Goal: Task Accomplishment & Management: Manage account settings

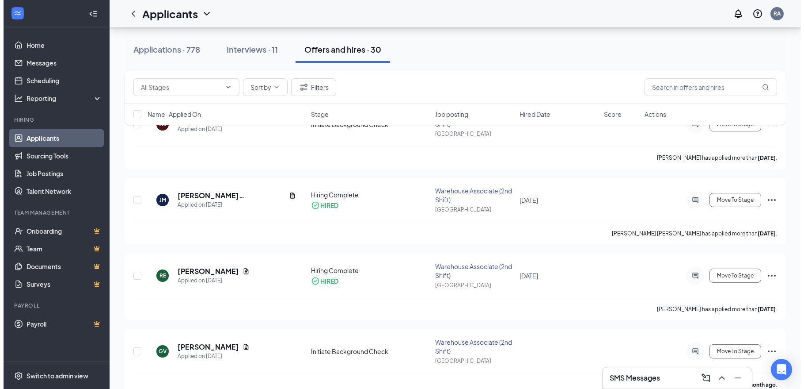
scroll to position [265, 0]
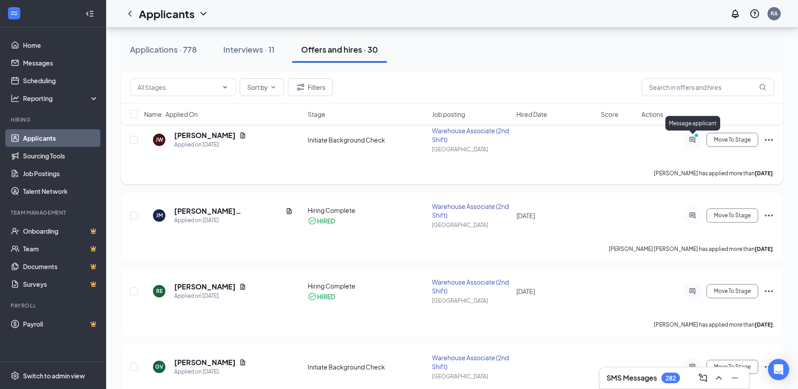
click at [692, 141] on icon "ActiveChat" at bounding box center [692, 140] width 6 height 6
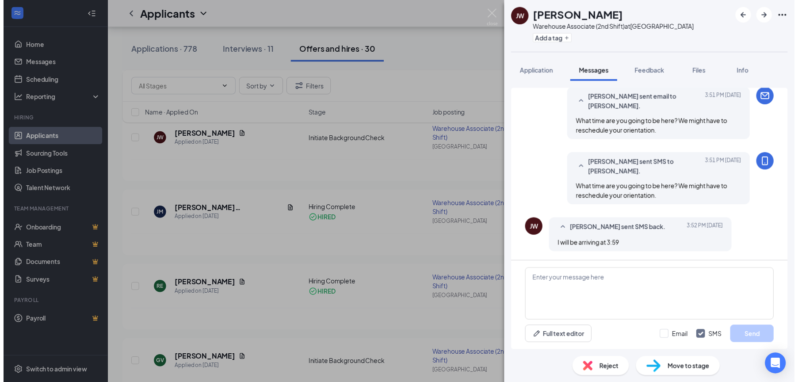
scroll to position [431, 0]
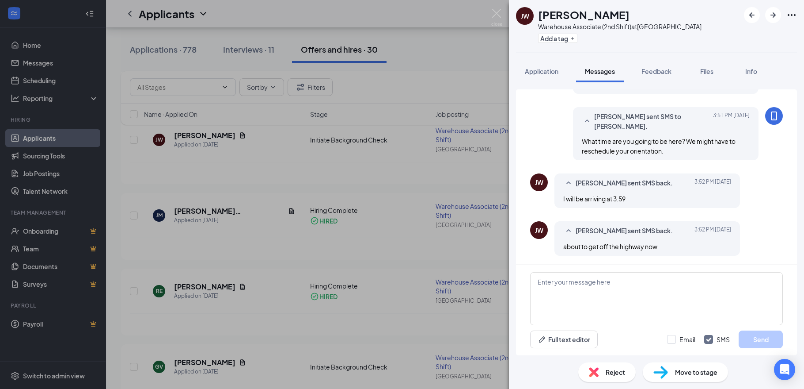
click at [503, 12] on div "[PERSON_NAME] Warehouse Associate (2nd Shift) at [GEOGRAPHIC_DATA] Add a tag Ap…" at bounding box center [402, 194] width 804 height 389
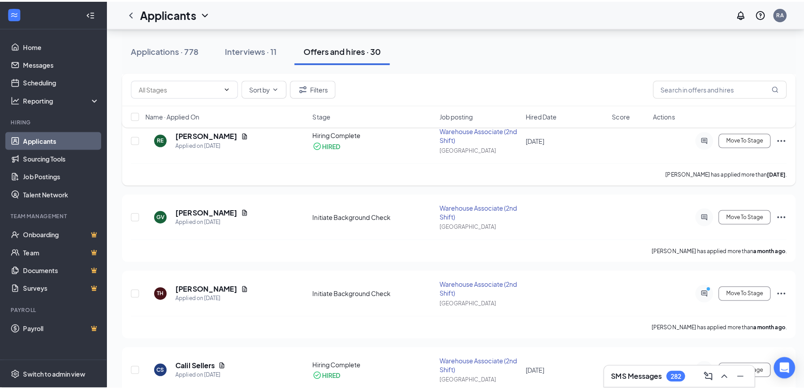
scroll to position [442, 0]
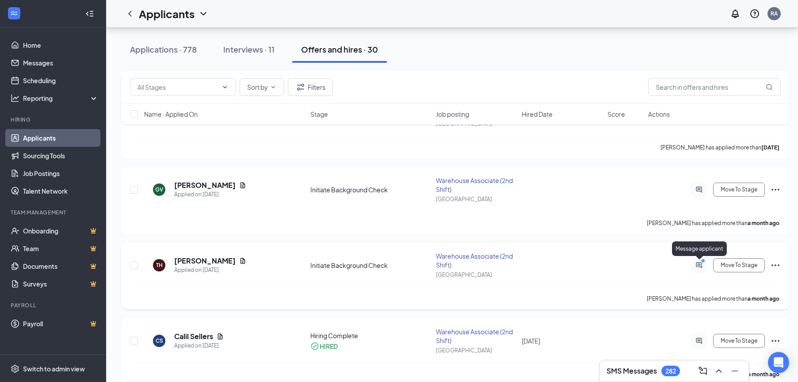
click at [699, 262] on icon "PrimaryDot" at bounding box center [704, 261] width 11 height 7
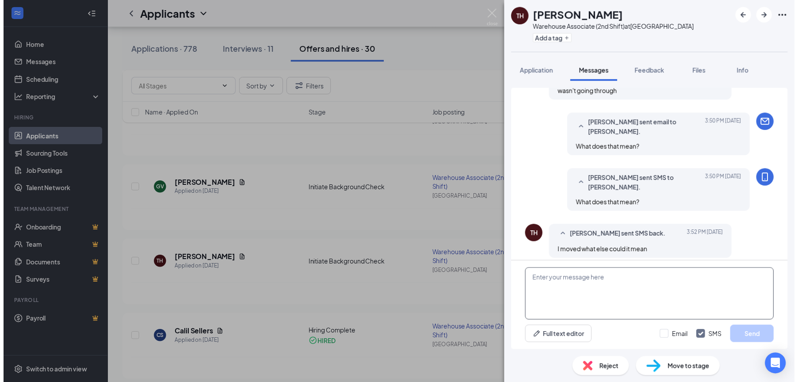
scroll to position [586, 0]
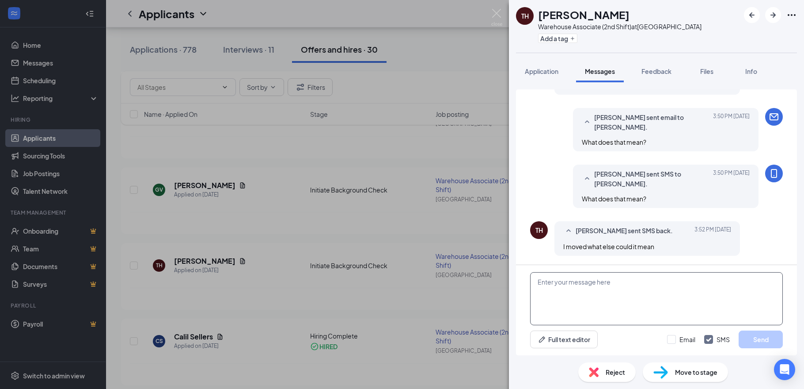
click at [567, 285] on textarea at bounding box center [656, 298] width 253 height 53
click at [604, 373] on div "Reject" at bounding box center [607, 371] width 57 height 19
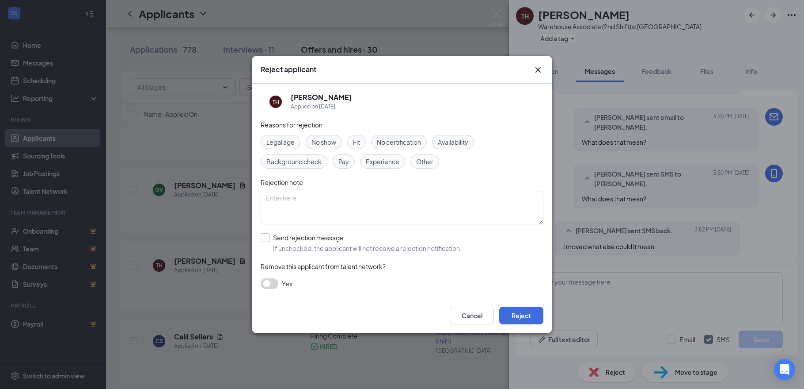
click at [285, 236] on input "Send rejection message If unchecked, the applicant will not receive a rejection…" at bounding box center [361, 242] width 201 height 19
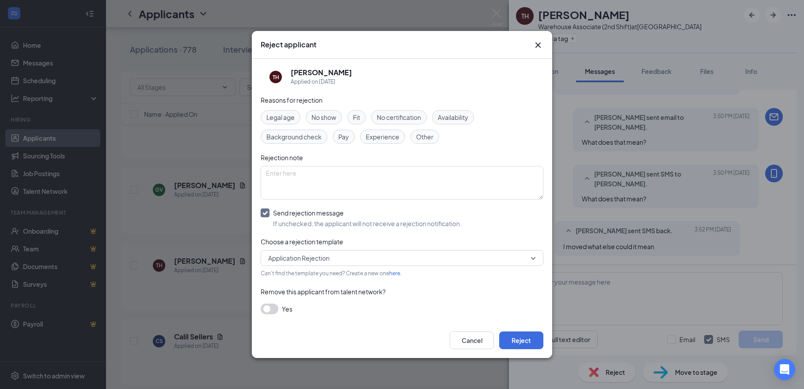
click at [266, 212] on input "Send rejection message If unchecked, the applicant will not receive a rejection…" at bounding box center [361, 217] width 201 height 19
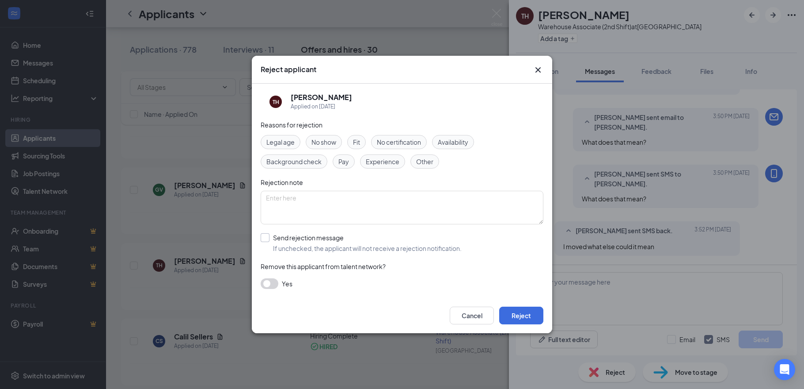
click at [283, 239] on input "Send rejection message If unchecked, the applicant will not receive a rejection…" at bounding box center [361, 242] width 201 height 19
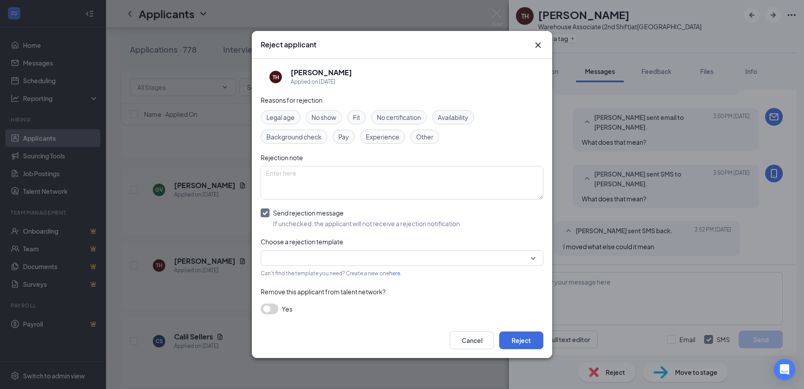
click at [292, 263] on input "search" at bounding box center [399, 257] width 266 height 15
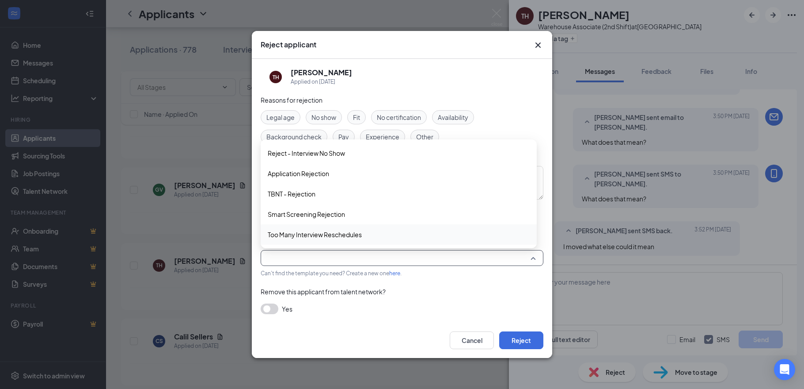
click at [326, 319] on div "Reasons for rejection Legal age No show Fit No certification Availability Backg…" at bounding box center [402, 209] width 283 height 228
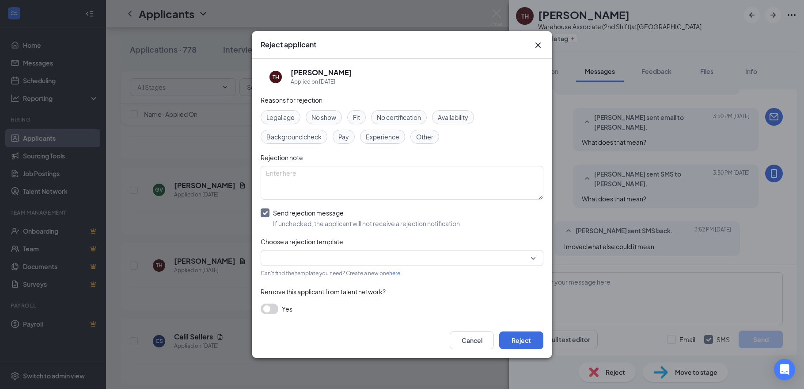
click at [281, 210] on input "Send rejection message If unchecked, the applicant will not receive a rejection…" at bounding box center [361, 217] width 201 height 19
checkbox input "false"
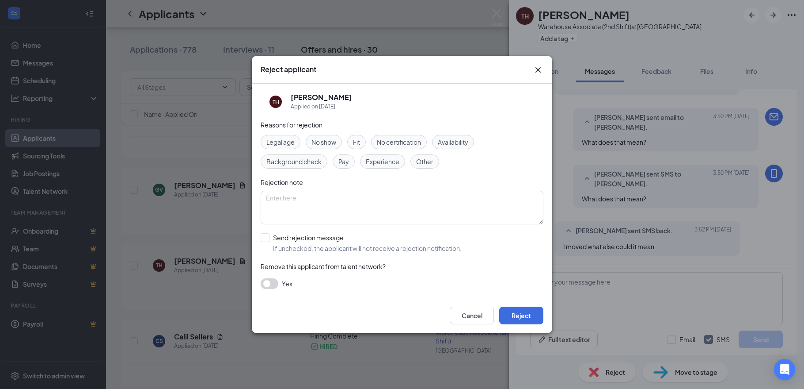
click at [275, 283] on button "button" at bounding box center [270, 283] width 18 height 11
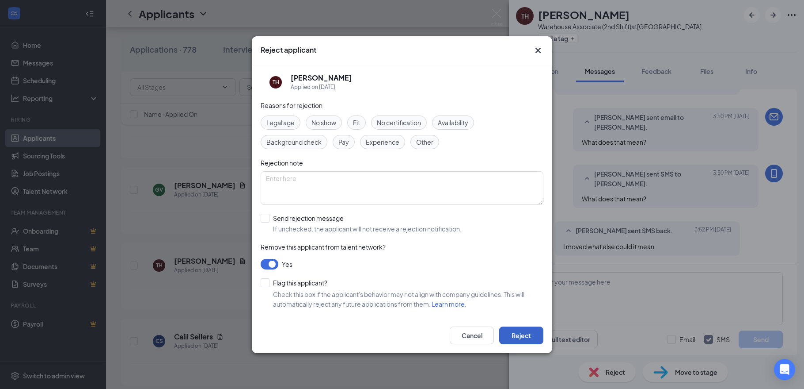
click at [526, 332] on button "Reject" at bounding box center [521, 335] width 44 height 18
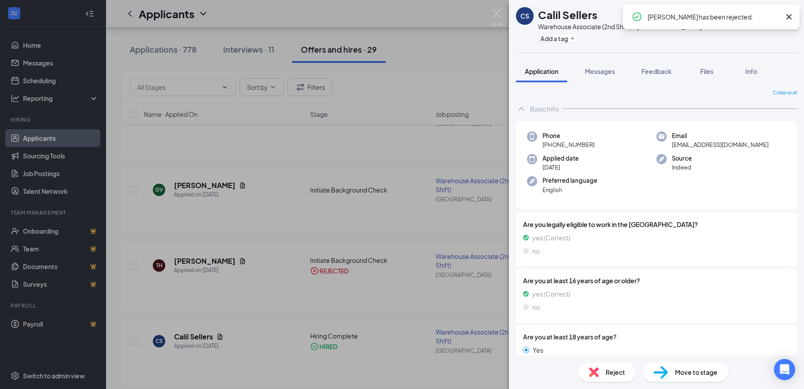
click at [455, 53] on div "[PERSON_NAME] Sellers Warehouse Associate (2nd Shift) at [GEOGRAPHIC_DATA] Add …" at bounding box center [402, 194] width 804 height 389
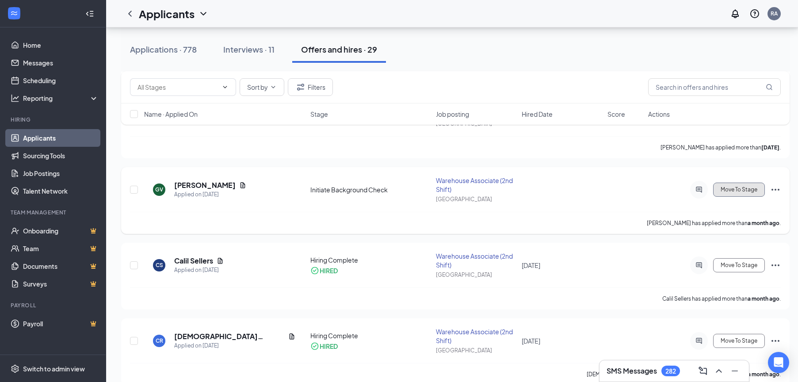
click at [752, 189] on span "Move To Stage" at bounding box center [739, 190] width 37 height 6
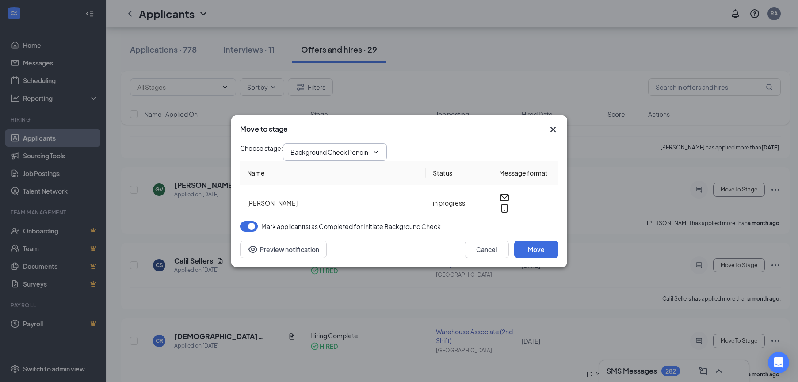
click at [345, 149] on input "Background Check Pending (next stage)" at bounding box center [329, 152] width 78 height 10
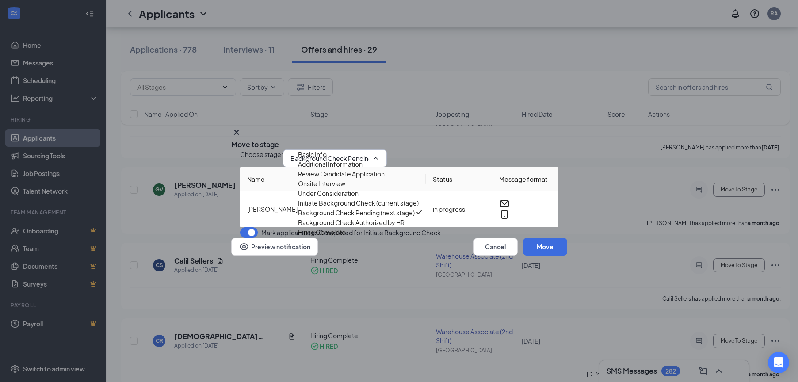
scroll to position [90, 0]
click at [338, 232] on div "Hiring Complete" at bounding box center [322, 232] width 48 height 10
type input "Hiring Complete"
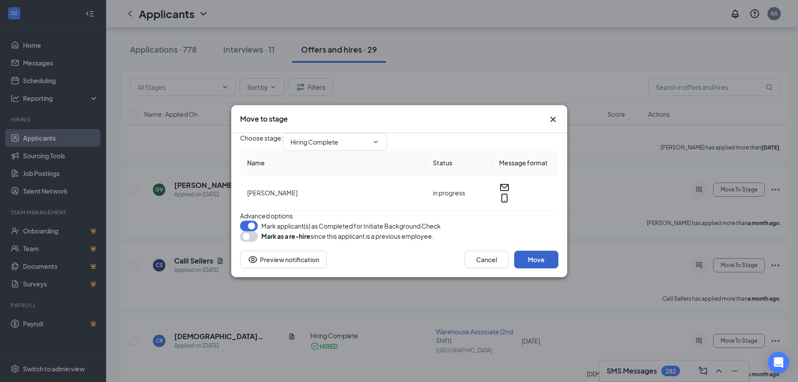
click at [553, 268] on button "Move" at bounding box center [536, 260] width 44 height 18
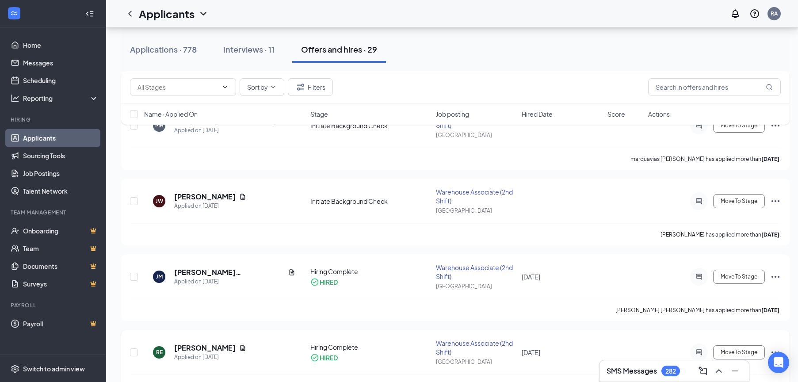
scroll to position [177, 0]
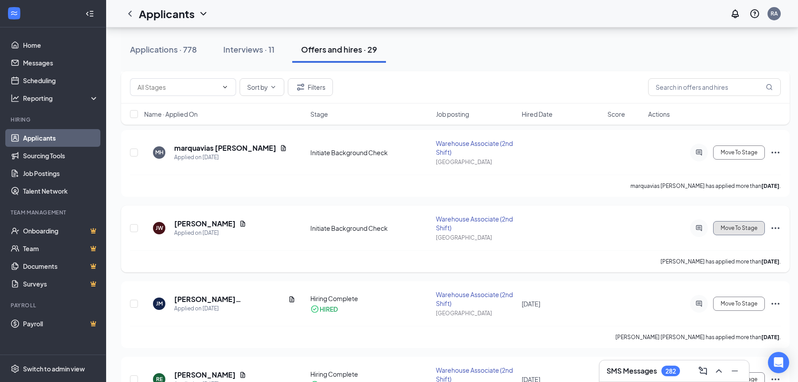
click at [746, 230] on span "Move To Stage" at bounding box center [739, 228] width 37 height 6
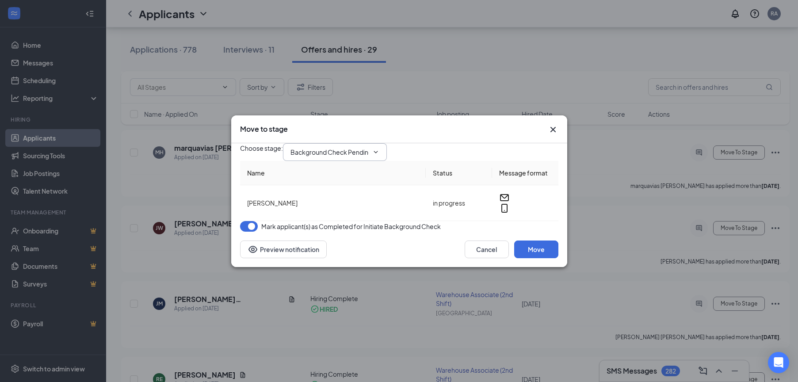
click at [351, 150] on input "Background Check Pending (next stage)" at bounding box center [329, 152] width 78 height 10
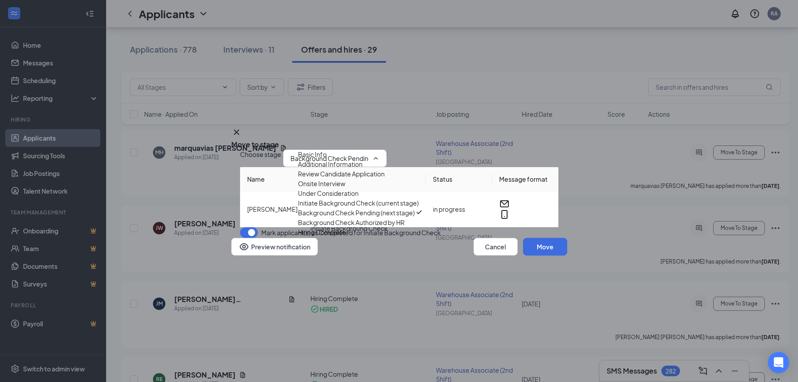
scroll to position [90, 0]
click at [343, 229] on div "Hiring Complete" at bounding box center [322, 232] width 48 height 10
type input "Hiring Complete"
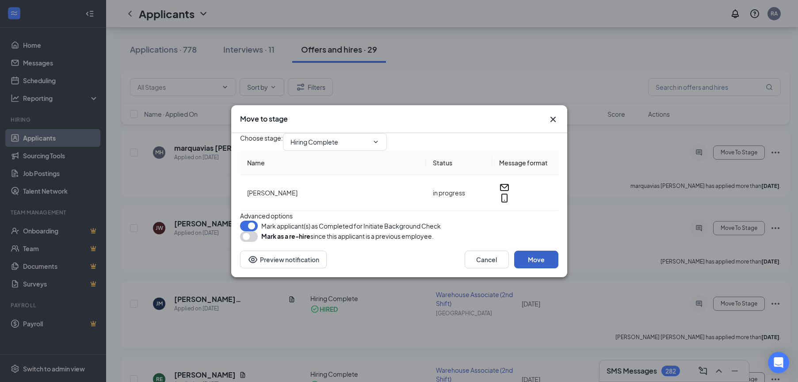
click at [540, 268] on button "Move" at bounding box center [536, 260] width 44 height 18
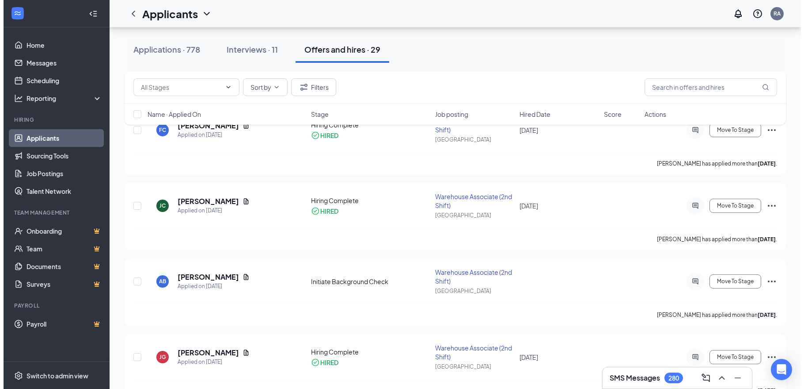
scroll to position [1061, 0]
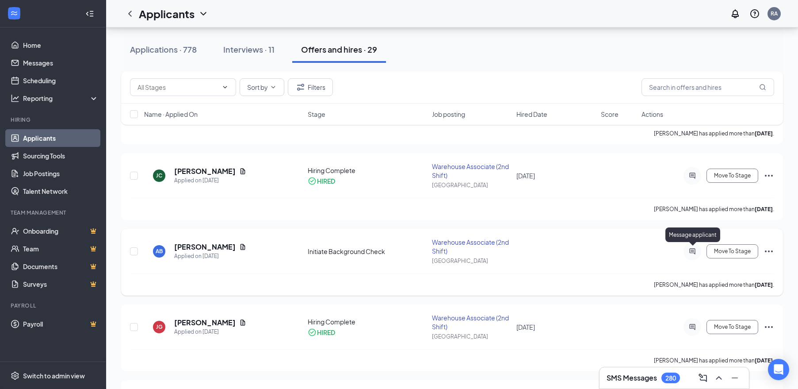
click at [694, 253] on icon "ActiveChat" at bounding box center [692, 251] width 6 height 6
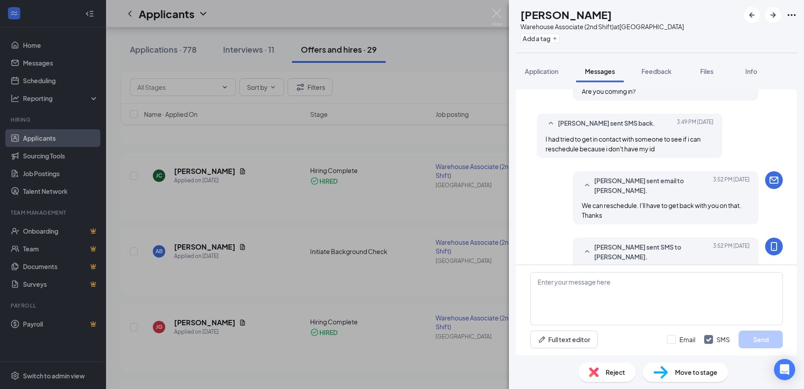
scroll to position [431, 0]
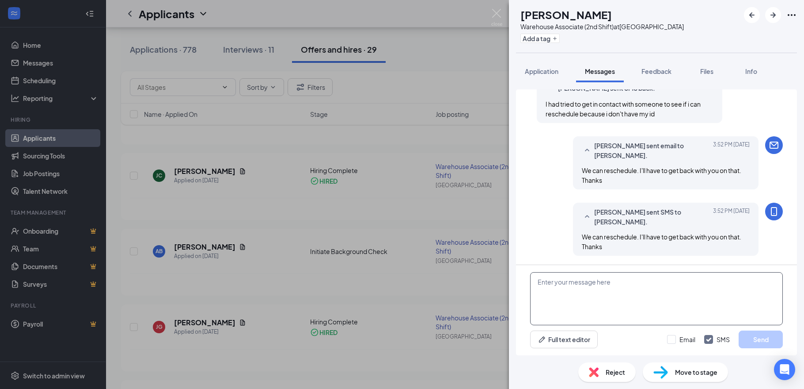
click at [637, 294] on textarea at bounding box center [656, 298] width 253 height 53
paste textarea "[DATE] 3:30 PM [PERSON_NAME]"
drag, startPoint x: 656, startPoint y: 281, endPoint x: 758, endPoint y: 283, distance: 101.7
click at [758, 283] on textarea "[DATE] 3:30 PM [PERSON_NAME]" at bounding box center [656, 298] width 253 height 53
type textarea "[DATE] 3:30 PM"
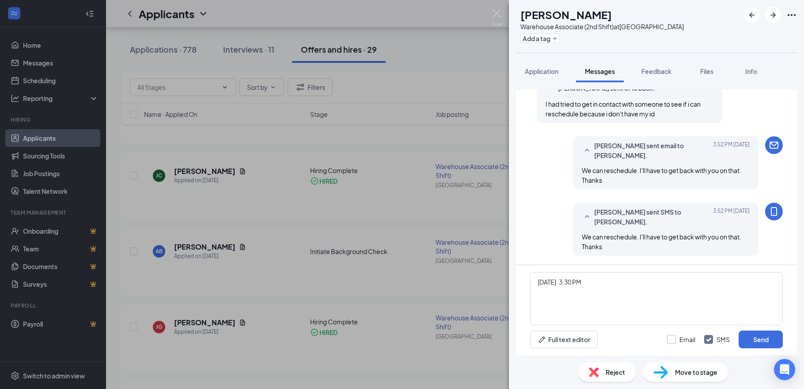
click at [688, 341] on input "Email" at bounding box center [681, 339] width 28 height 9
checkbox input "true"
click at [757, 339] on button "Send" at bounding box center [761, 339] width 44 height 18
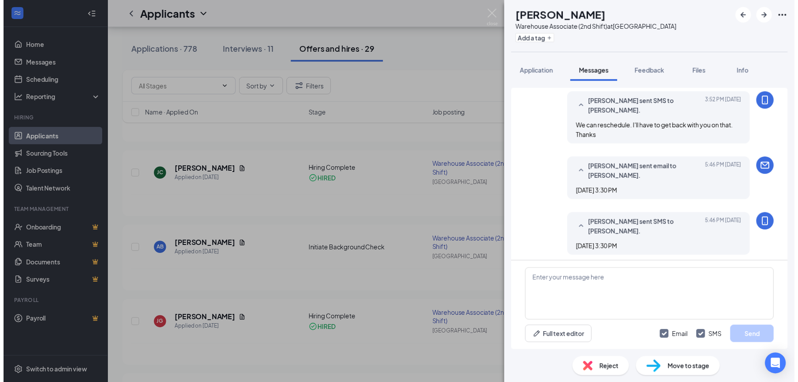
scroll to position [545, 0]
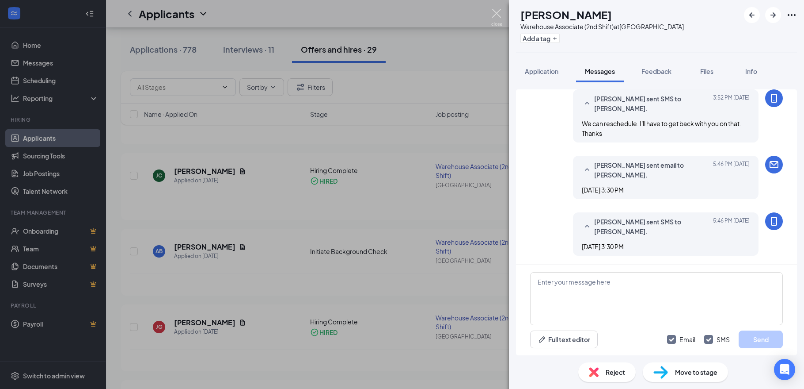
click at [497, 12] on img at bounding box center [497, 17] width 11 height 17
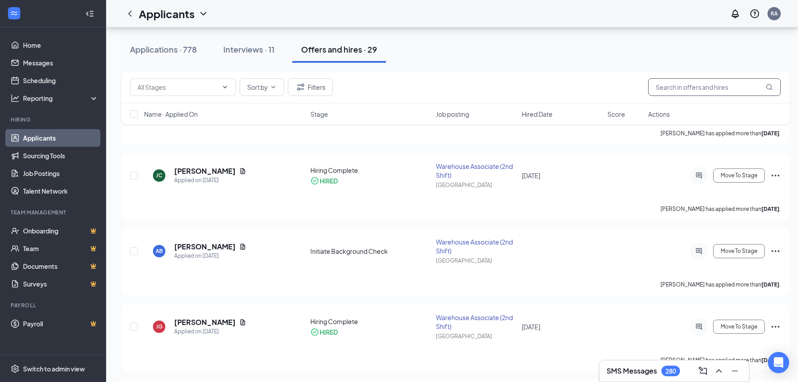
click at [675, 92] on input "text" at bounding box center [714, 87] width 133 height 18
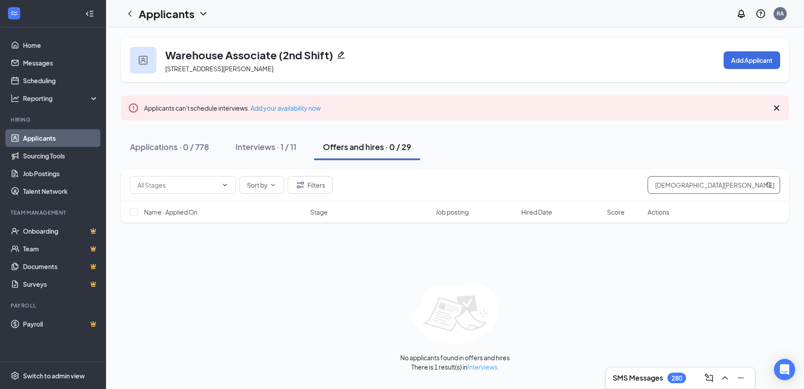
type input "[DEMOGRAPHIC_DATA][PERSON_NAME]"
click at [486, 363] on link "Interviews" at bounding box center [483, 366] width 30 height 8
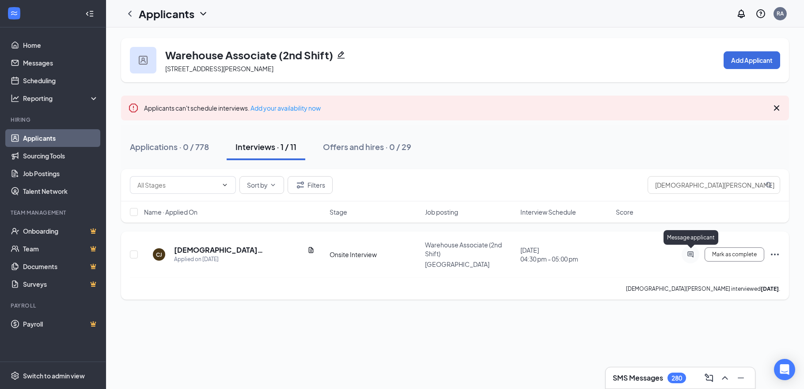
click at [693, 256] on icon "ActiveChat" at bounding box center [691, 254] width 11 height 7
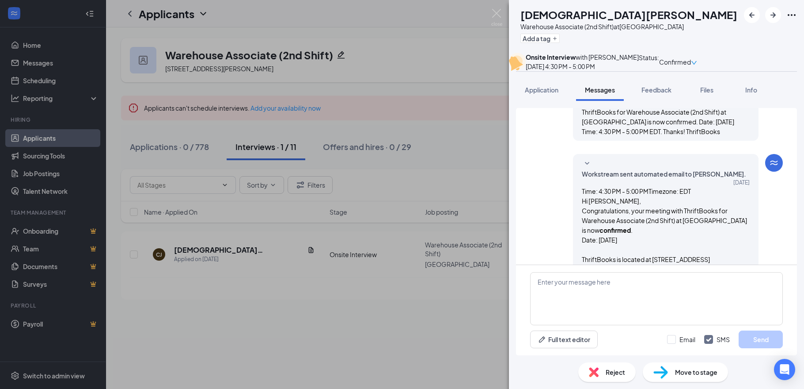
scroll to position [427, 0]
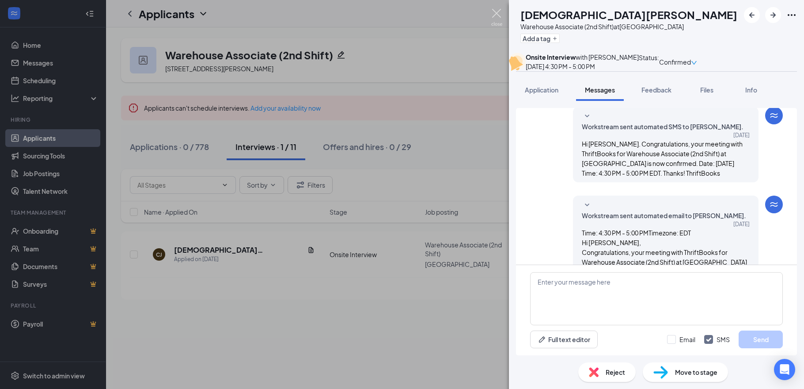
click at [499, 12] on img at bounding box center [497, 17] width 11 height 17
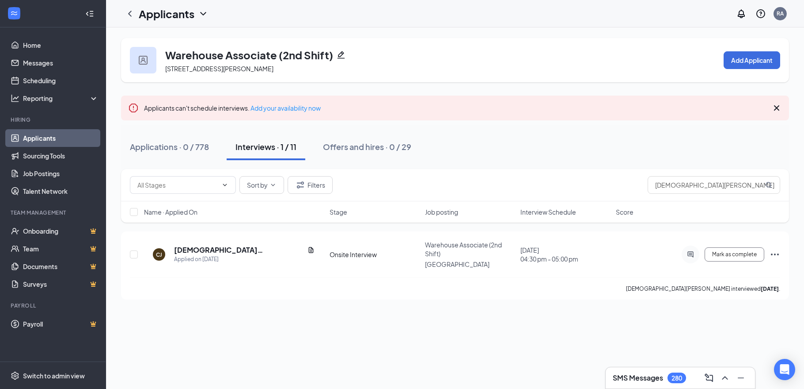
click at [481, 55] on div "Warehouse Associate (2nd Shift) [STREET_ADDRESS][PERSON_NAME] Add Applicant" at bounding box center [455, 60] width 668 height 44
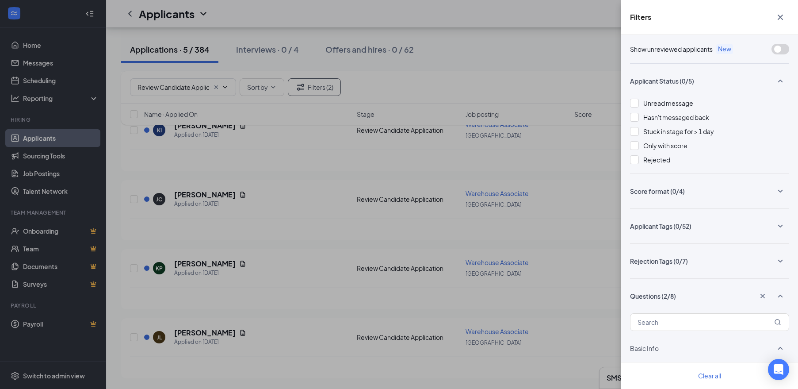
scroll to position [398, 0]
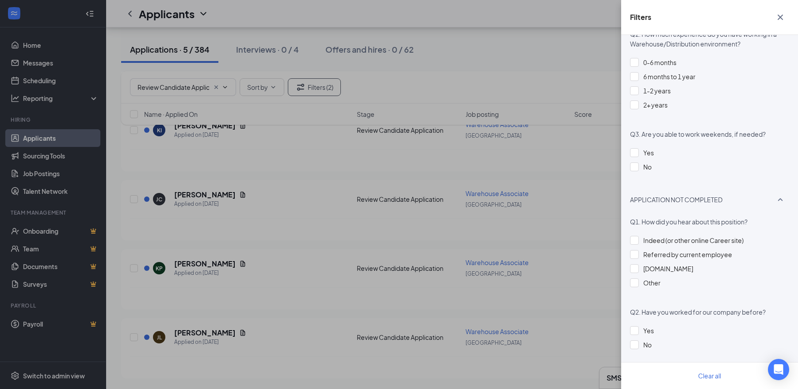
click at [290, 269] on div "Filters Show unreviewed applicants New Applicant Status (0/5) Unread message Ha…" at bounding box center [399, 194] width 798 height 389
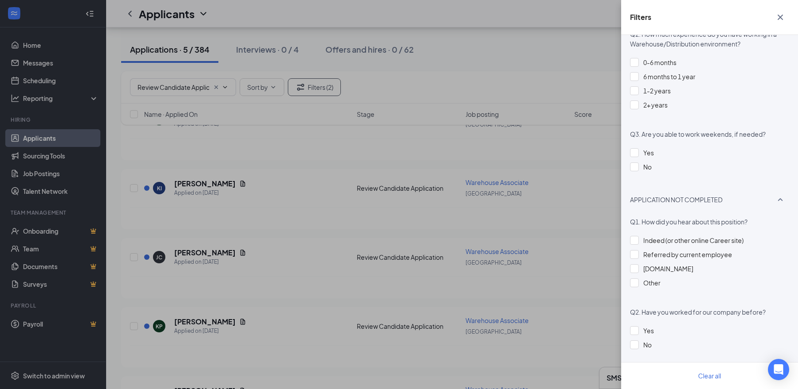
scroll to position [12, 0]
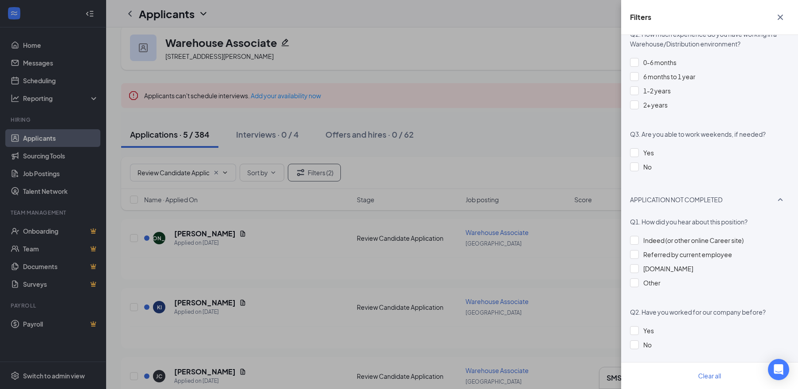
click at [355, 136] on div "Filters Show unreviewed applicants New Applicant Status (0/5) Unread message Ha…" at bounding box center [399, 194] width 798 height 389
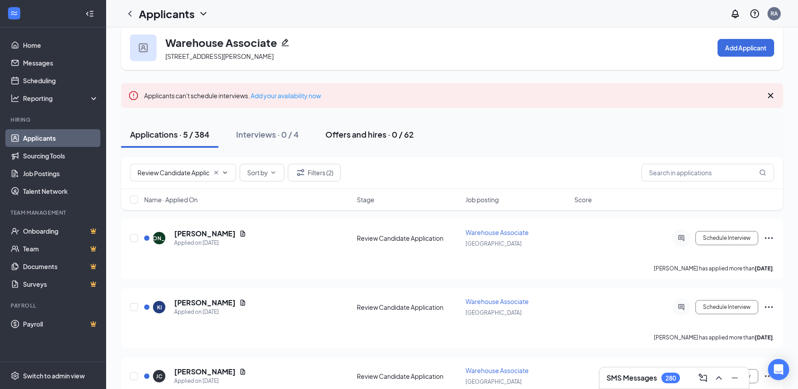
click at [374, 130] on div "Offers and hires · 0 / 62" at bounding box center [369, 134] width 88 height 11
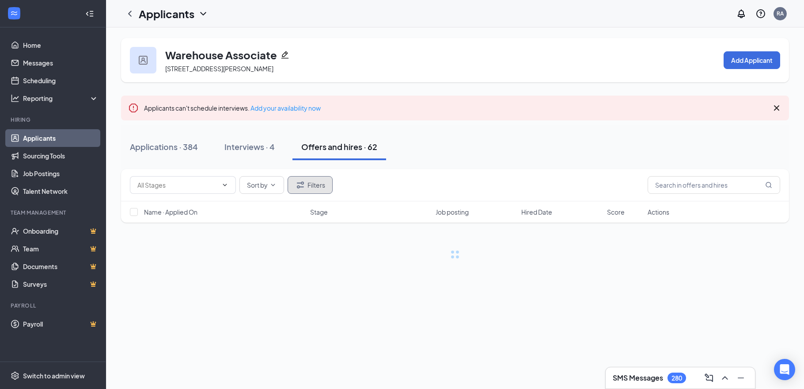
click at [316, 189] on button "Filters" at bounding box center [310, 185] width 45 height 18
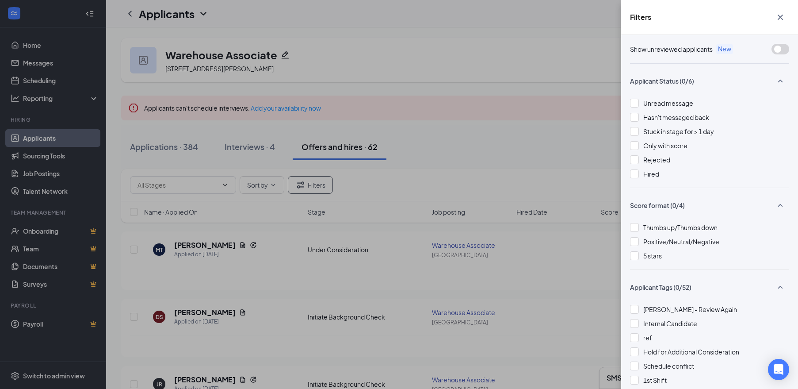
click at [479, 141] on div "Filters Show unreviewed applicants New Applicant Status (0/6) Unread message Ha…" at bounding box center [399, 194] width 798 height 389
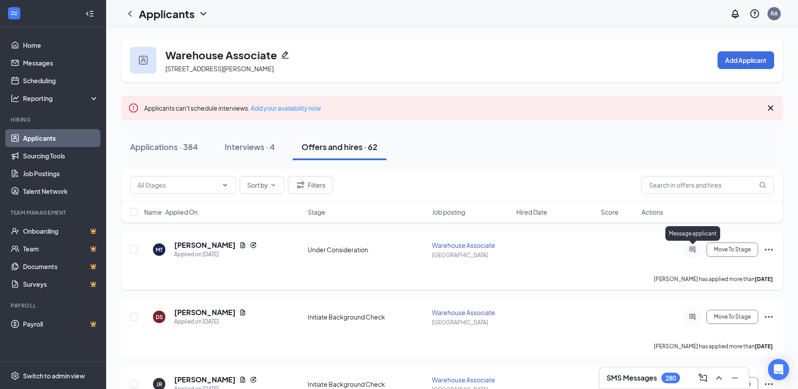
click at [694, 248] on icon "ActiveChat" at bounding box center [692, 249] width 11 height 7
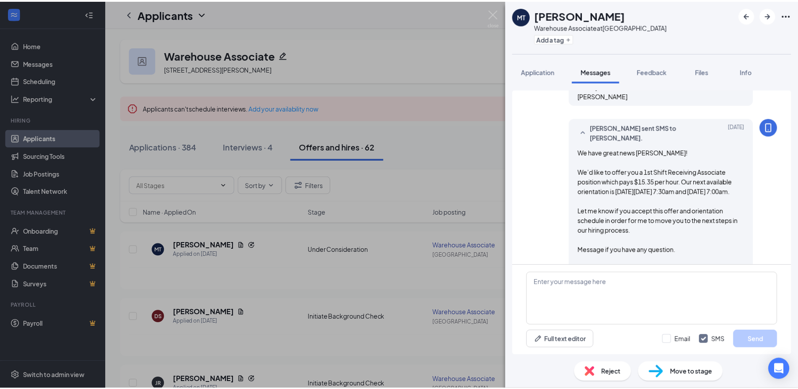
scroll to position [498, 0]
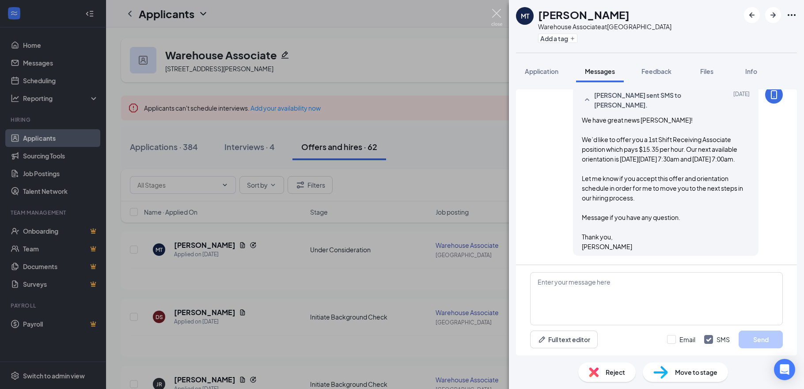
click at [493, 13] on img at bounding box center [497, 17] width 11 height 17
